Goal: Navigation & Orientation: Find specific page/section

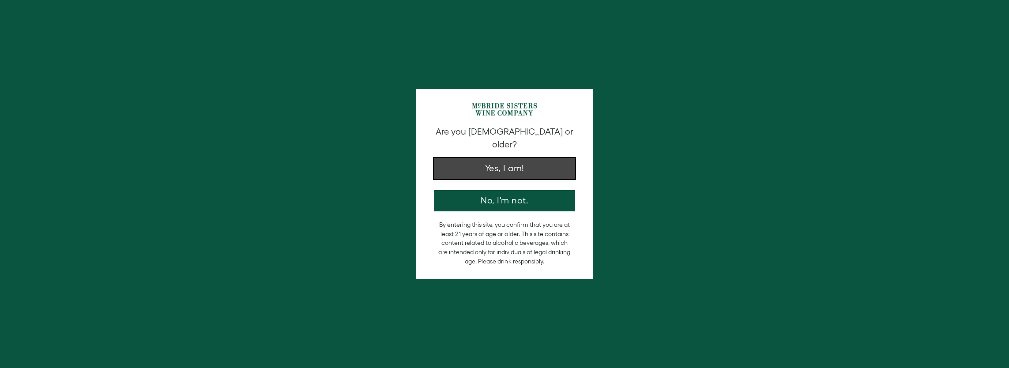
click at [506, 159] on button "Yes, I am!" at bounding box center [504, 168] width 141 height 21
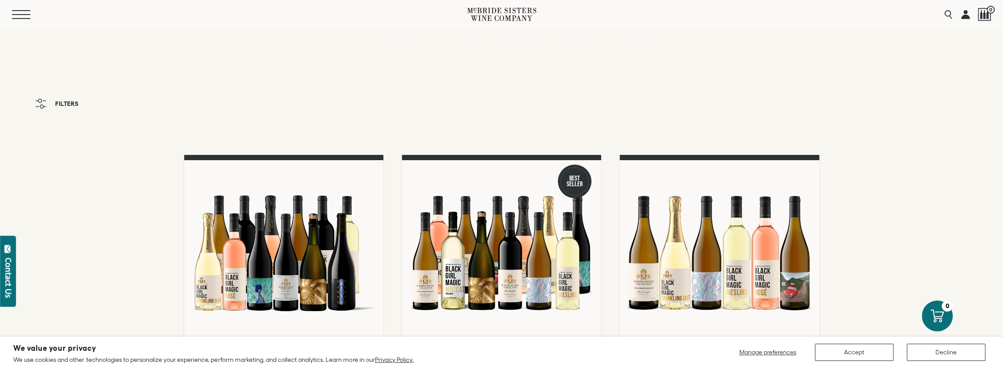
click at [24, 13] on button "Menu" at bounding box center [28, 14] width 32 height 9
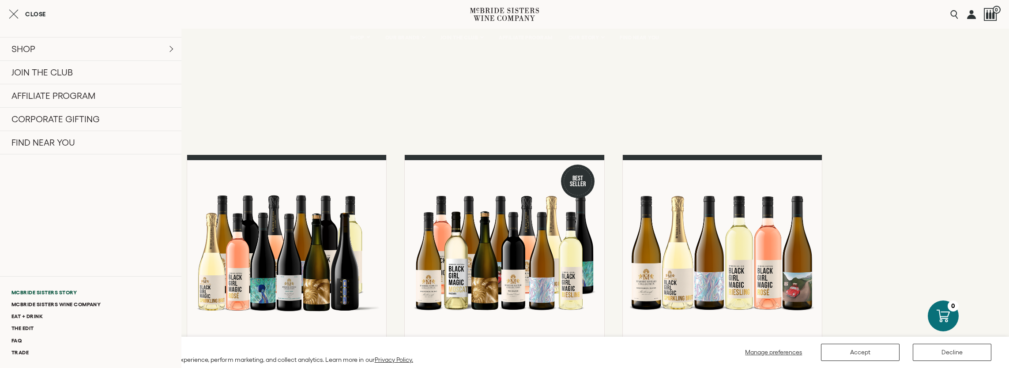
click at [57, 293] on link "McBride Sisters Story" at bounding box center [90, 293] width 181 height 12
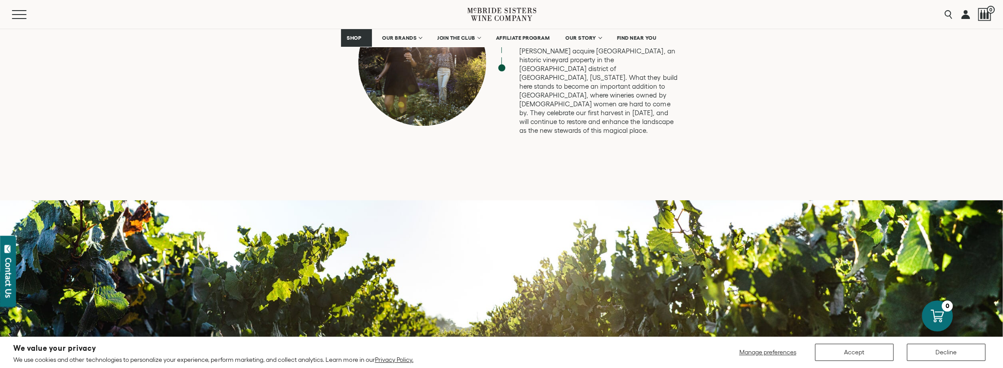
scroll to position [2384, 0]
